Goal: Task Accomplishment & Management: Manage account settings

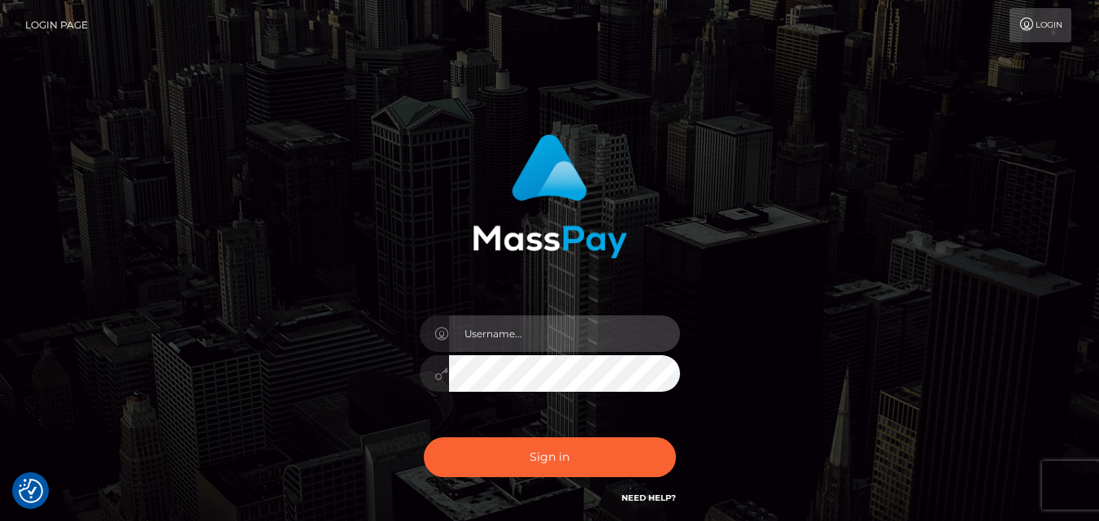
click at [516, 335] on input "text" at bounding box center [564, 334] width 231 height 37
type input "[PERSON_NAME][EMAIL_ADDRESS][DOMAIN_NAME]"
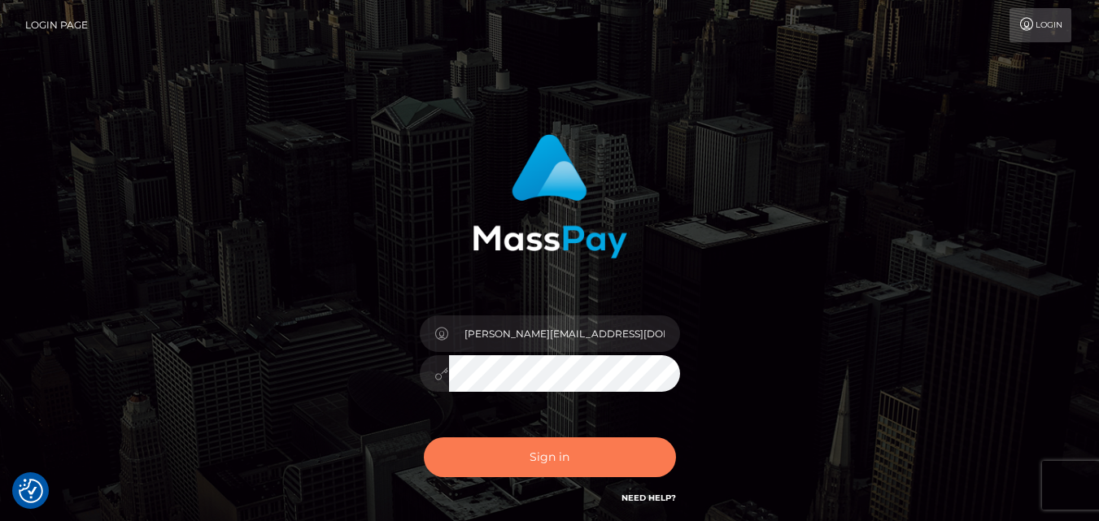
click at [552, 455] on button "Sign in" at bounding box center [550, 458] width 252 height 40
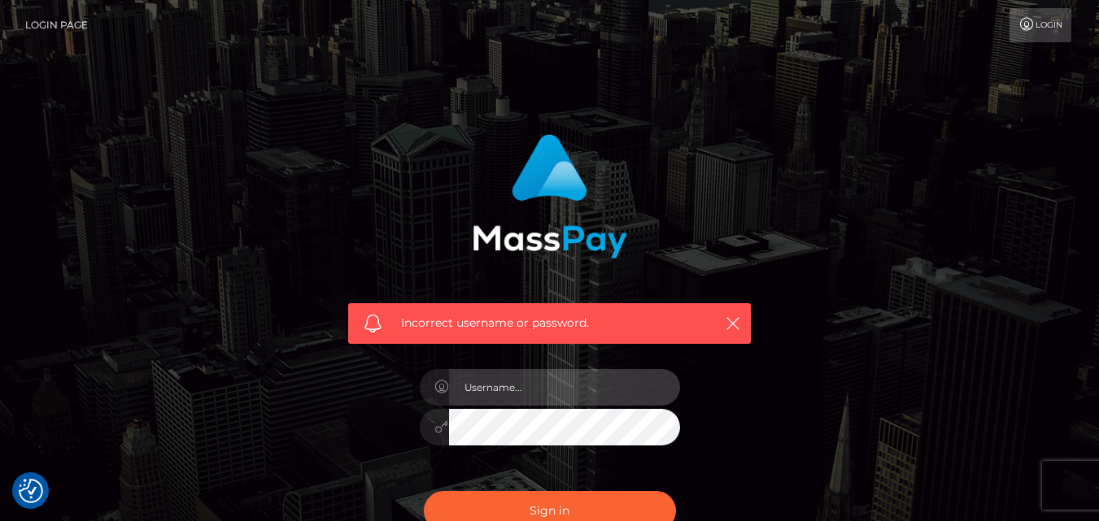
click at [534, 391] on input "text" at bounding box center [564, 387] width 231 height 37
type input "[PERSON_NAME][EMAIL_ADDRESS][DOMAIN_NAME]"
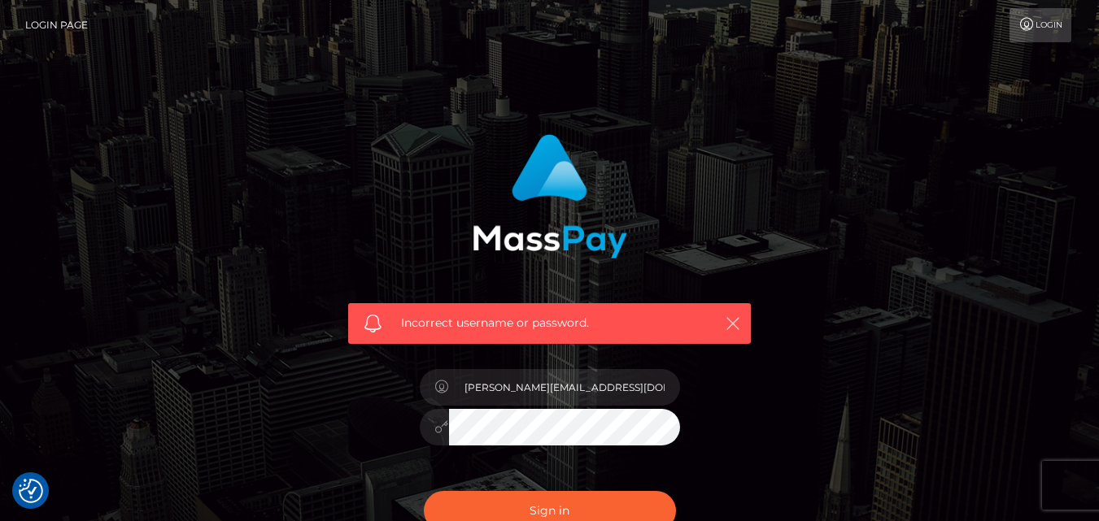
click at [731, 321] on icon "button" at bounding box center [733, 324] width 16 height 16
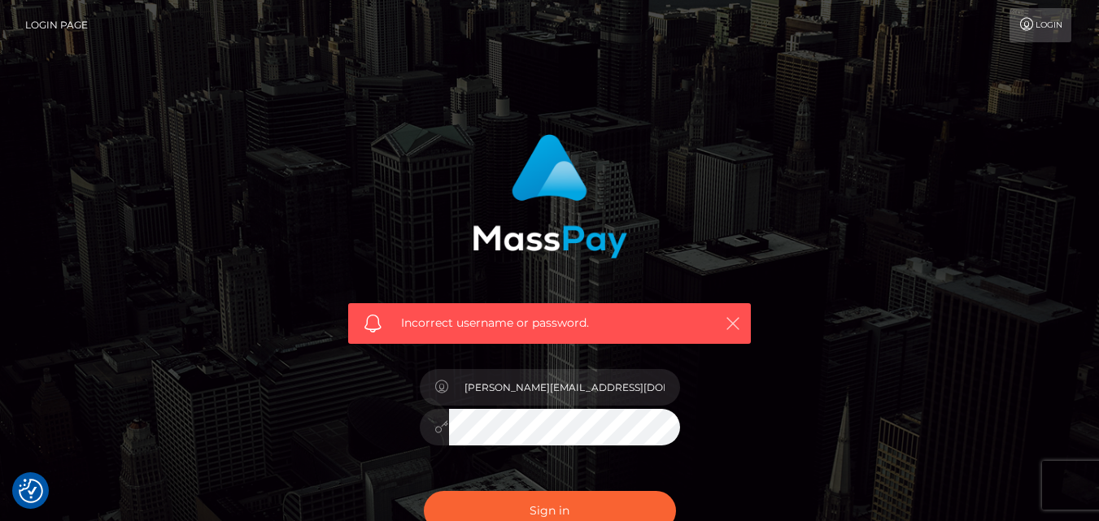
click at [731, 321] on icon "button" at bounding box center [733, 324] width 16 height 16
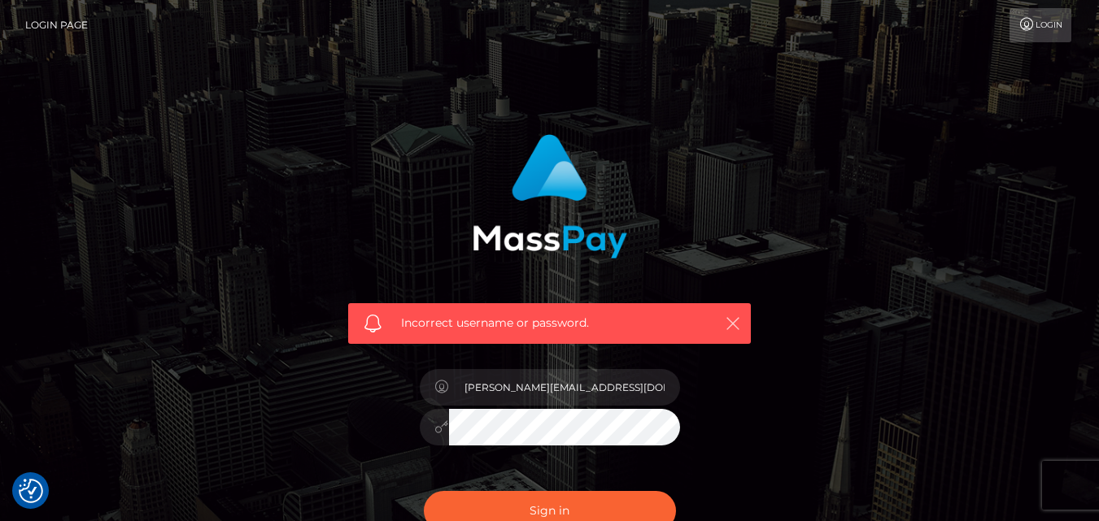
click at [731, 321] on icon "button" at bounding box center [733, 324] width 16 height 16
click at [65, 21] on link "Login Page" at bounding box center [56, 25] width 63 height 34
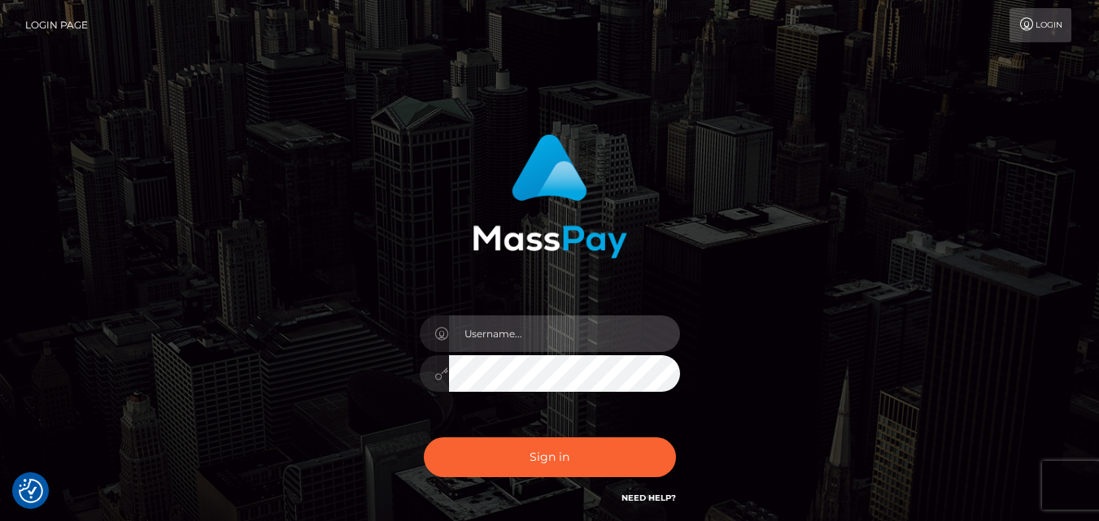
click at [487, 333] on input "text" at bounding box center [564, 334] width 231 height 37
type input "[PERSON_NAME][EMAIL_ADDRESS][DOMAIN_NAME]"
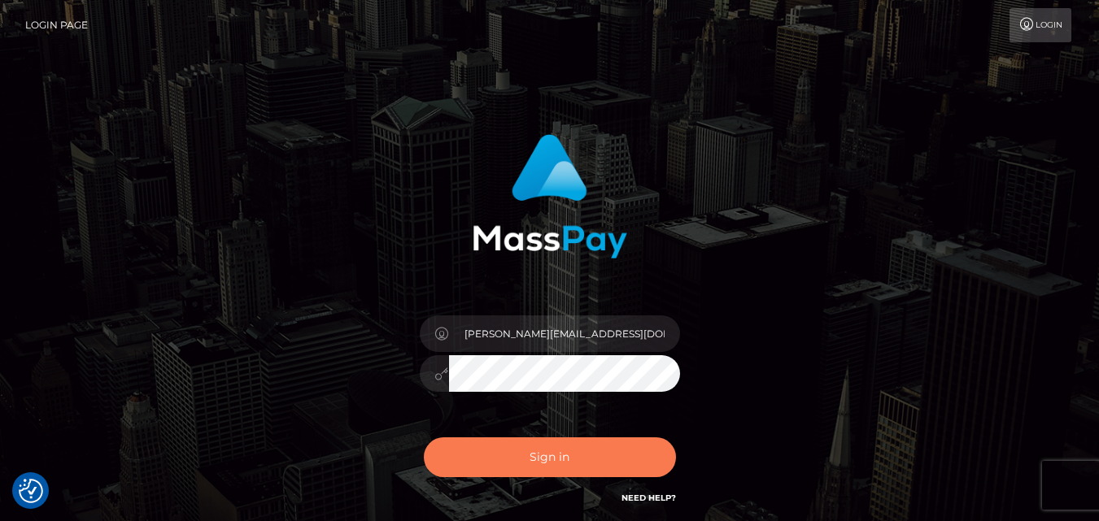
click at [530, 449] on button "Sign in" at bounding box center [550, 458] width 252 height 40
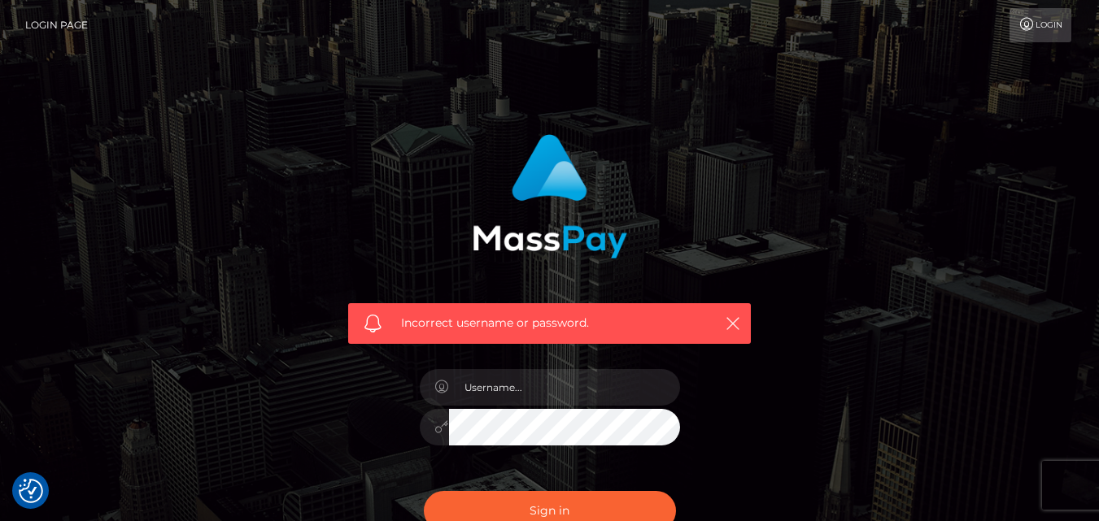
drag, startPoint x: 403, startPoint y: 177, endPoint x: 156, endPoint y: -57, distance: 340.1
click at [156, 0] on html "We value your privacy We use cookies to enhance your browsing experience, serve…" at bounding box center [549, 356] width 1099 height 712
